Goal: Book appointment/travel/reservation

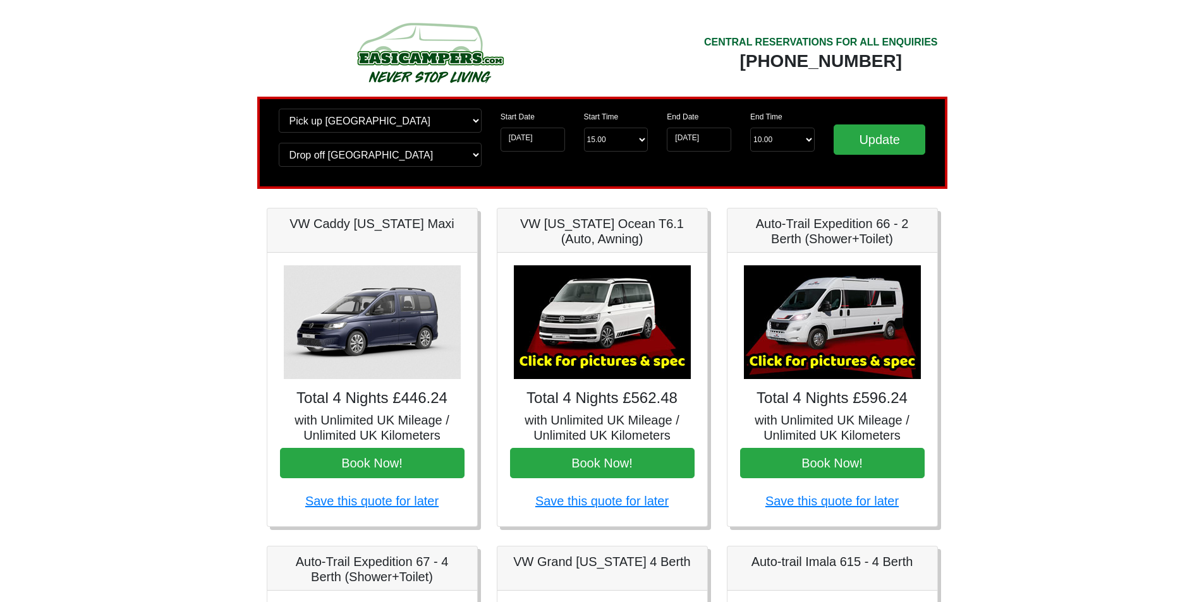
click at [603, 324] on img at bounding box center [602, 322] width 177 height 114
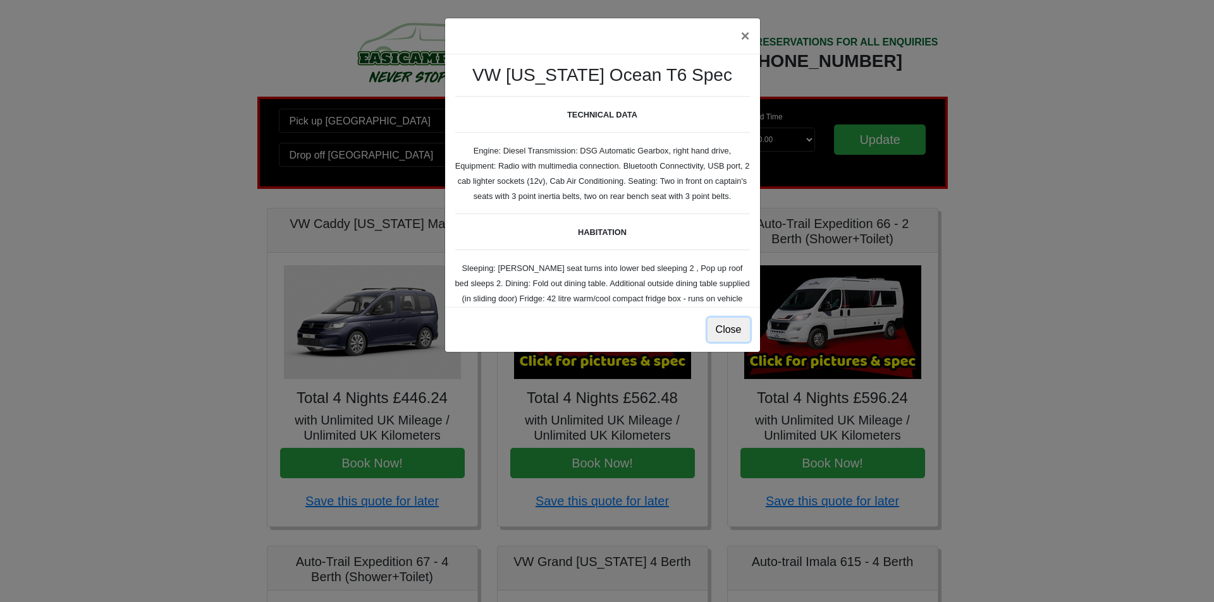
click at [733, 327] on button "Close" at bounding box center [728, 330] width 42 height 24
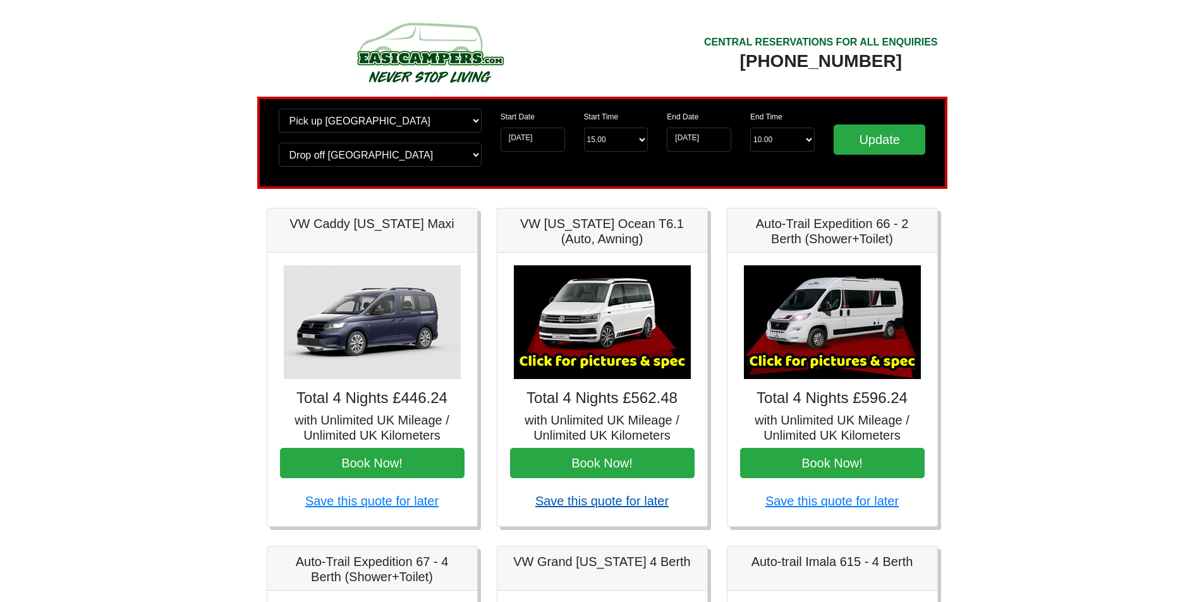
click at [633, 501] on link "Save this quote for later" at bounding box center [601, 501] width 133 height 14
click at [612, 339] on img at bounding box center [602, 322] width 177 height 114
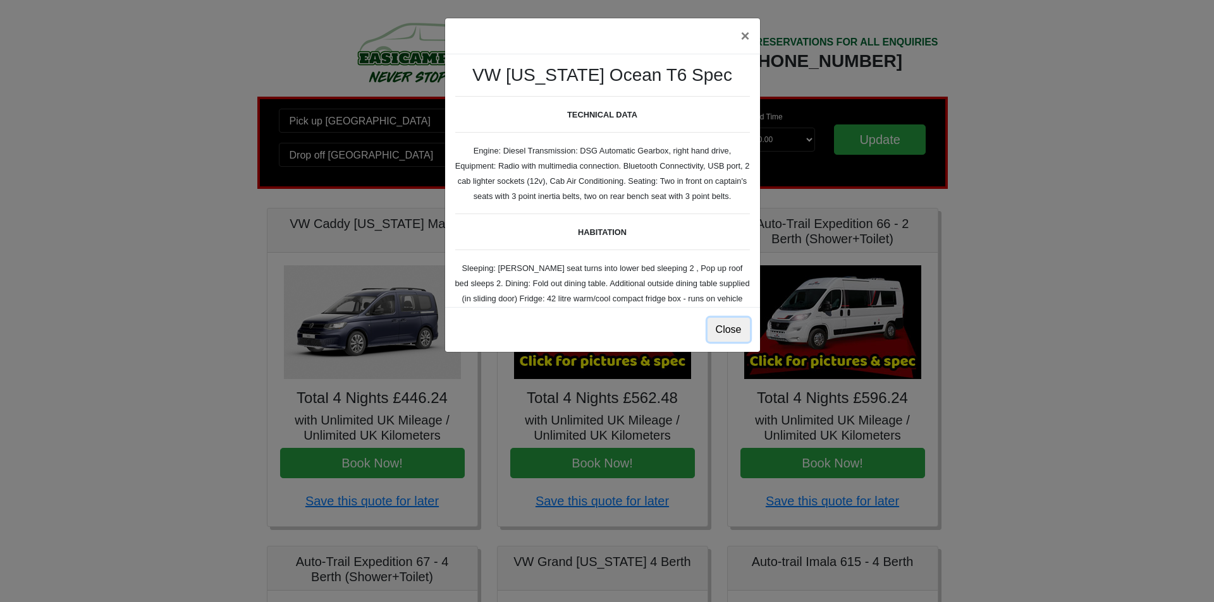
click at [722, 332] on button "Close" at bounding box center [728, 330] width 42 height 24
